Goal: Task Accomplishment & Management: Use online tool/utility

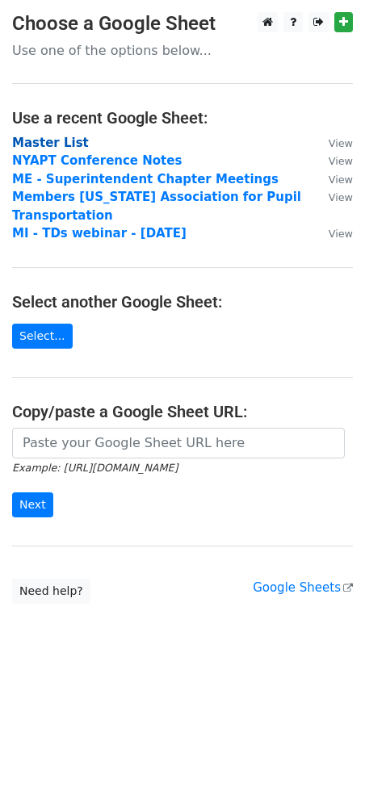
click at [56, 138] on strong "Master List" at bounding box center [50, 143] width 77 height 15
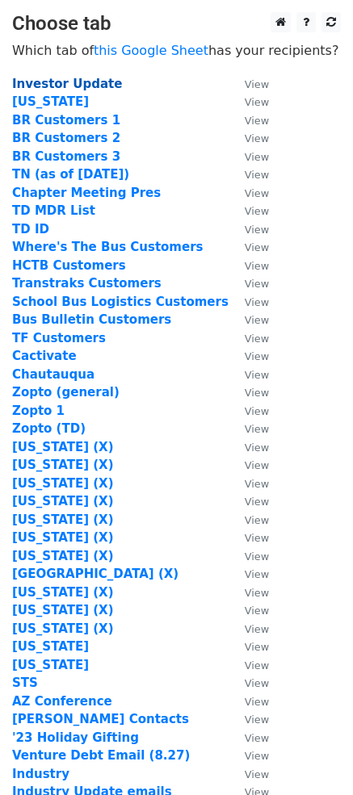
click at [77, 80] on strong "Investor Update" at bounding box center [67, 84] width 110 height 15
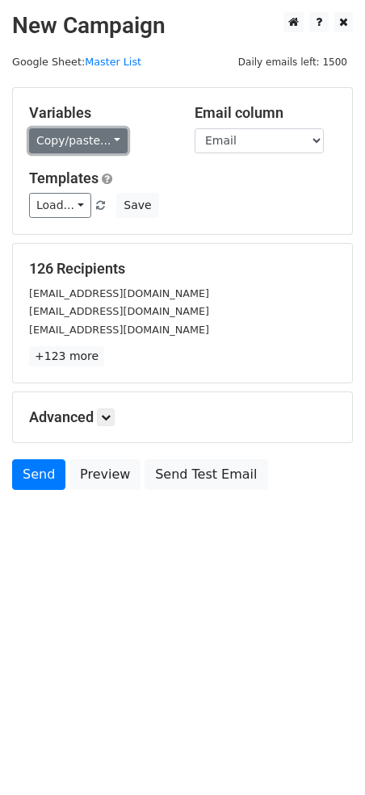
click at [94, 145] on link "Copy/paste..." at bounding box center [78, 140] width 98 height 25
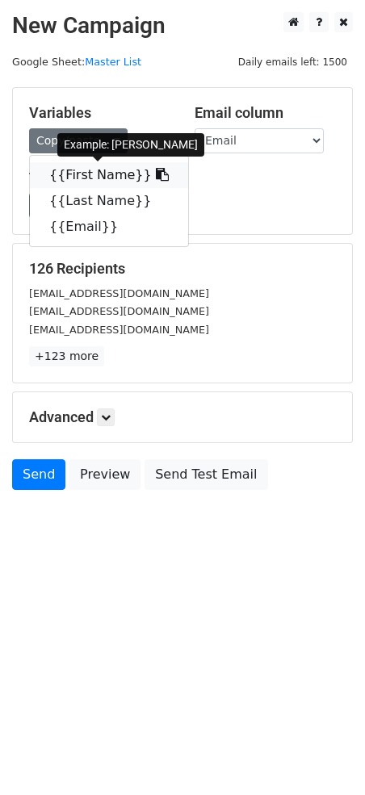
click at [113, 177] on link "{{First Name}}" at bounding box center [109, 175] width 158 height 26
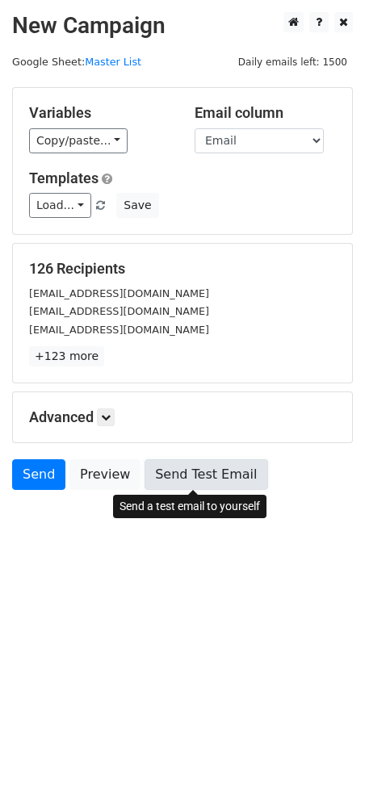
click at [203, 482] on link "Send Test Email" at bounding box center [205, 474] width 123 height 31
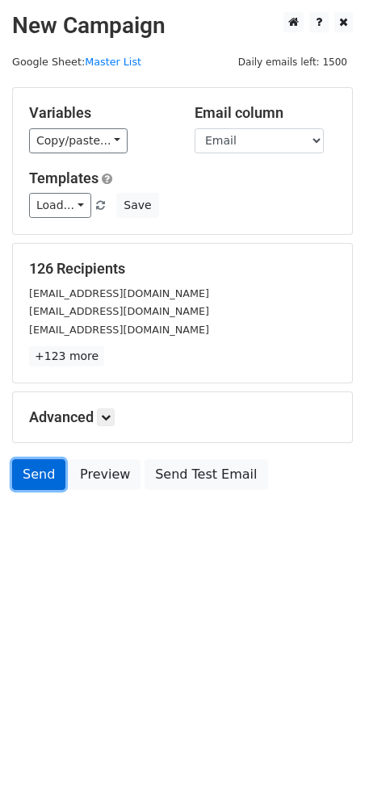
click at [48, 473] on link "Send" at bounding box center [38, 474] width 53 height 31
